Goal: Task Accomplishment & Management: Manage account settings

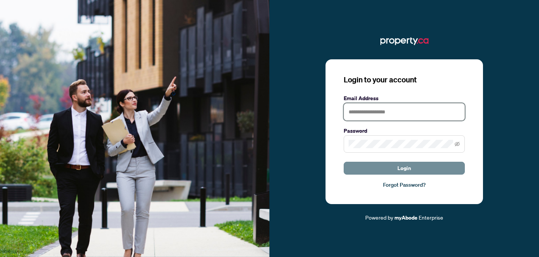
type input "**********"
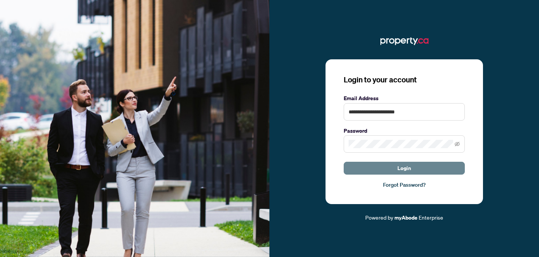
click at [368, 167] on button "Login" at bounding box center [403, 168] width 121 height 13
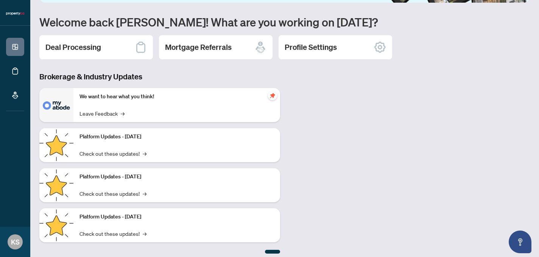
scroll to position [65, 0]
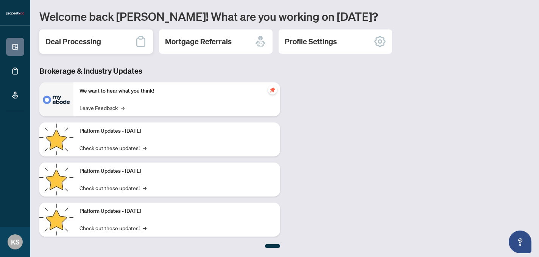
click at [91, 45] on h2 "Deal Processing" at bounding box center [73, 41] width 56 height 11
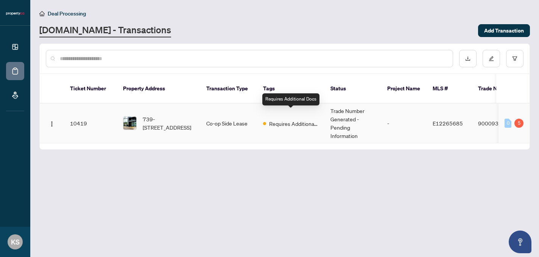
click at [281, 120] on span "Requires Additional Docs" at bounding box center [293, 124] width 49 height 8
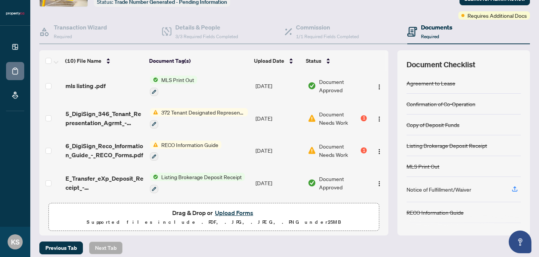
scroll to position [29, 0]
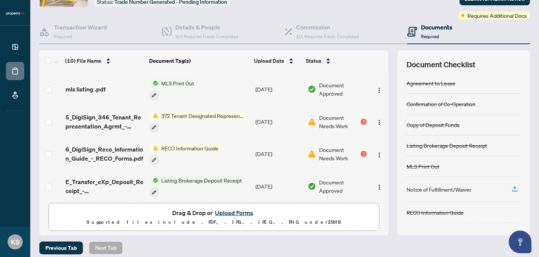
click at [222, 114] on span "372 Tenant Designated Representation Agreement with Company Schedule A" at bounding box center [203, 116] width 90 height 8
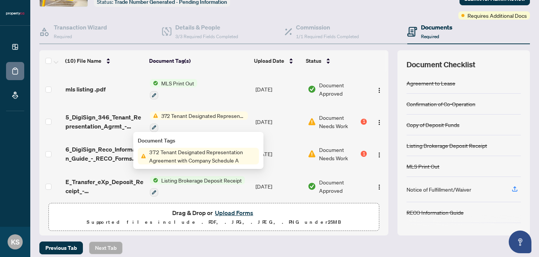
click at [226, 112] on span "372 Tenant Designated Representation Agreement with Company Schedule A" at bounding box center [203, 116] width 90 height 8
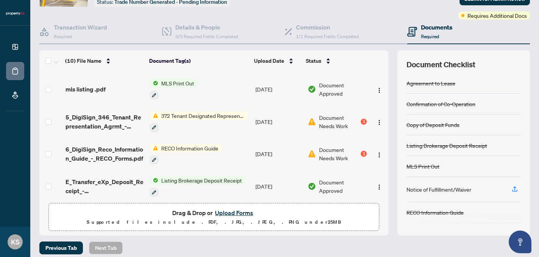
click at [202, 146] on span "RECO Information Guide" at bounding box center [189, 148] width 63 height 8
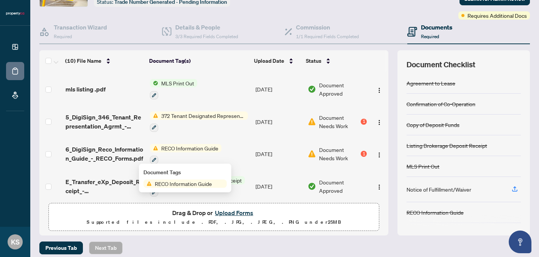
click at [206, 186] on span "RECO Information Guide" at bounding box center [183, 184] width 63 height 8
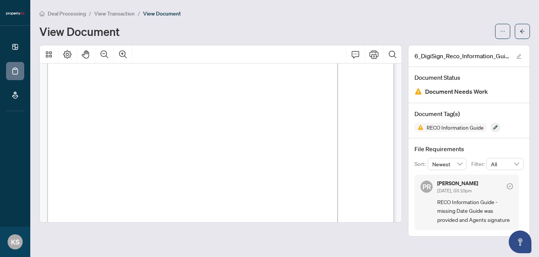
scroll to position [5569, 0]
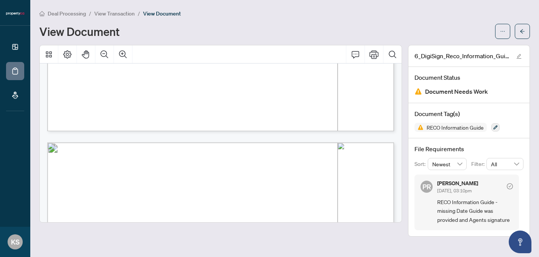
scroll to position [5443, 0]
